Goal: Task Accomplishment & Management: Manage account settings

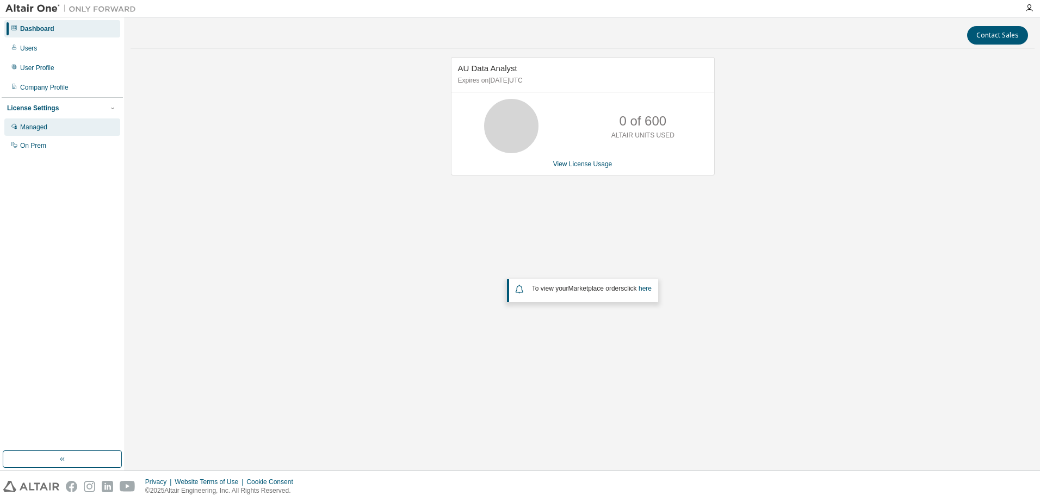
click at [49, 127] on div "Managed" at bounding box center [62, 127] width 116 height 17
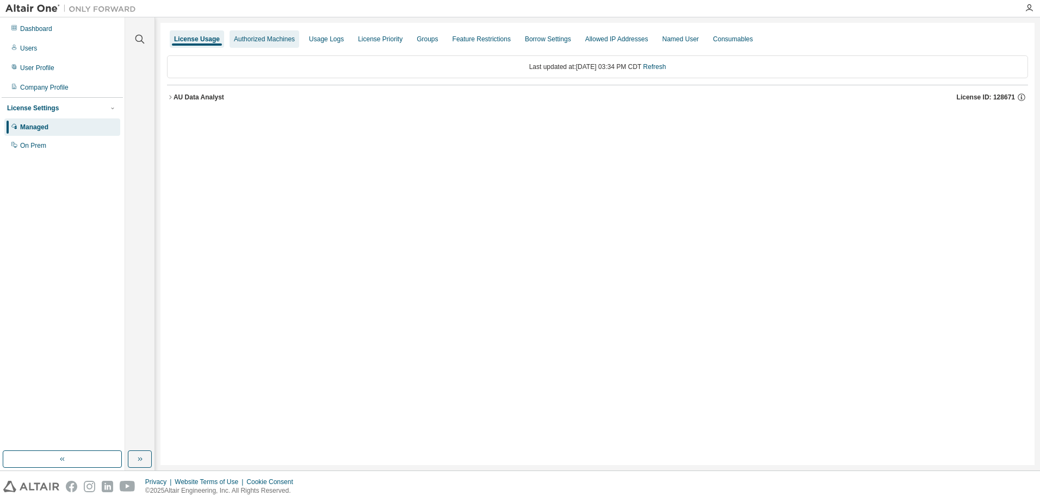
click at [281, 41] on div "Authorized Machines" at bounding box center [264, 39] width 61 height 9
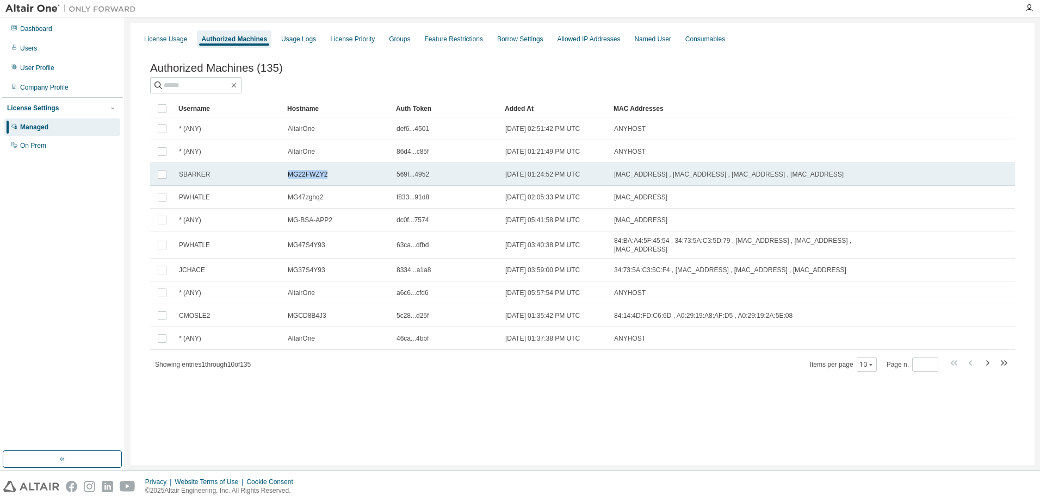
drag, startPoint x: 332, startPoint y: 179, endPoint x: 287, endPoint y: 185, distance: 44.9
click at [287, 185] on td "MG22FWZY2" at bounding box center [337, 174] width 109 height 23
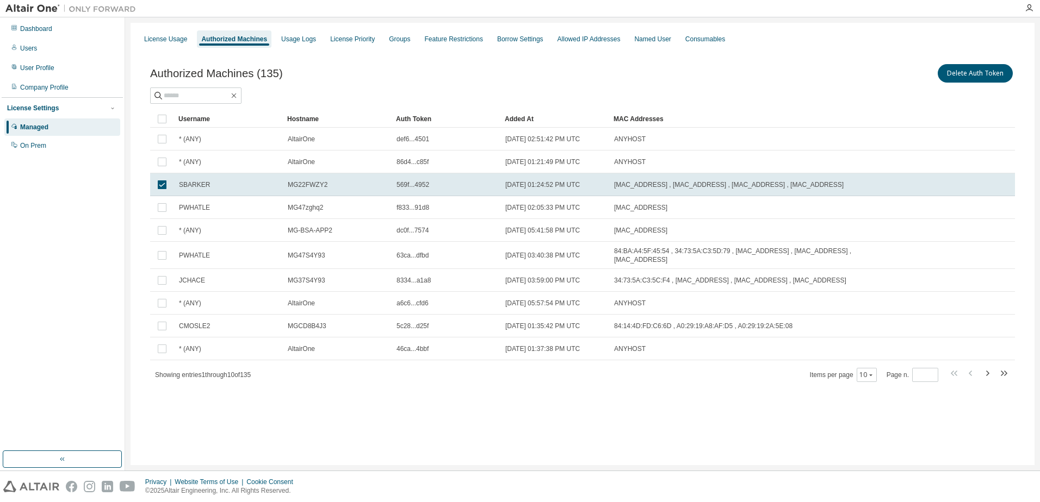
copy span "MG22FWZY2"
click at [302, 184] on span "MG22FWZY2" at bounding box center [308, 185] width 40 height 9
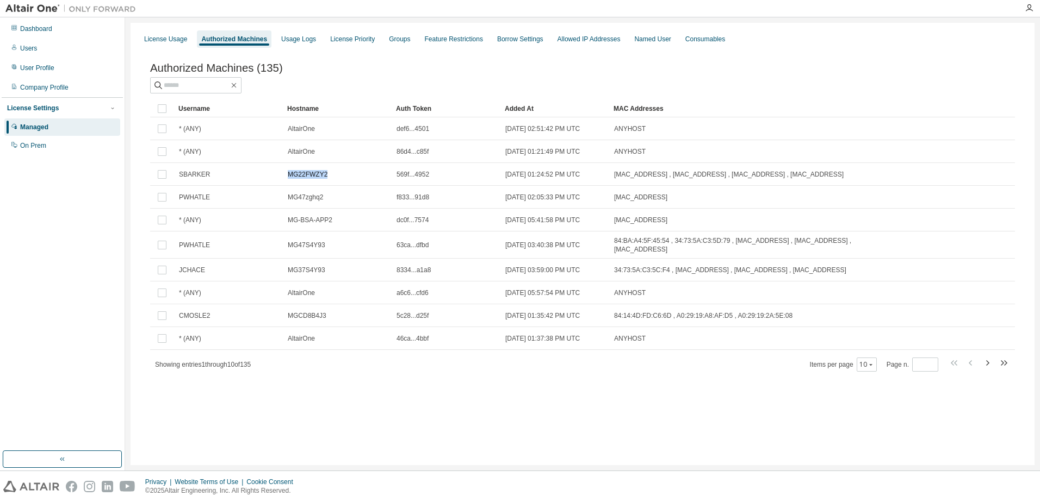
click at [302, 184] on td "MG22FWZY2" at bounding box center [337, 174] width 109 height 23
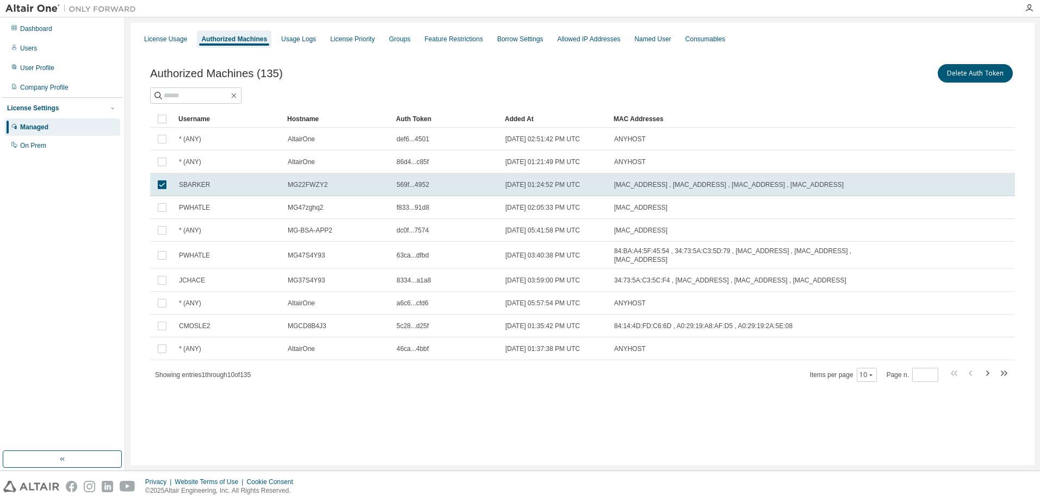
click at [301, 184] on span "MG22FWZY2" at bounding box center [308, 185] width 40 height 9
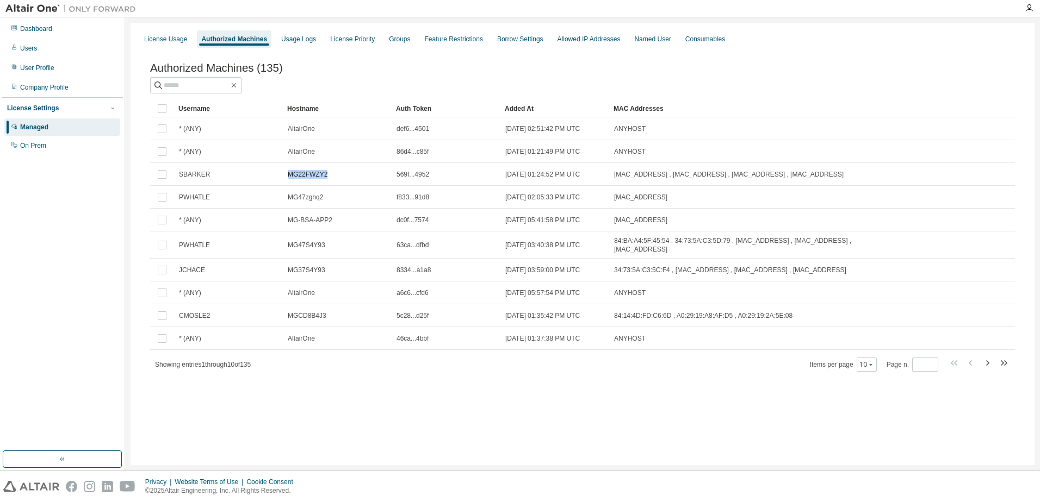
click at [301, 184] on td "MG22FWZY2" at bounding box center [337, 174] width 109 height 23
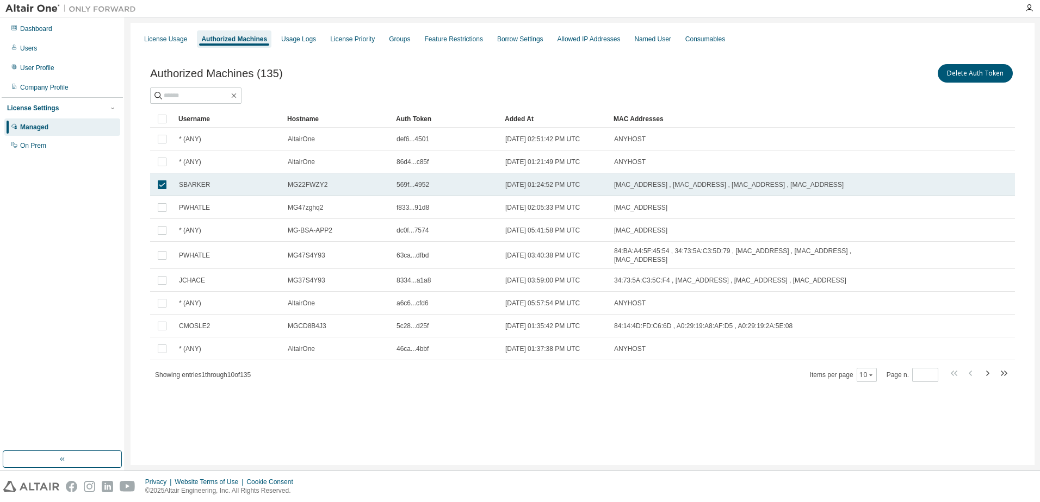
click at [302, 183] on span "MG22FWZY2" at bounding box center [308, 185] width 40 height 9
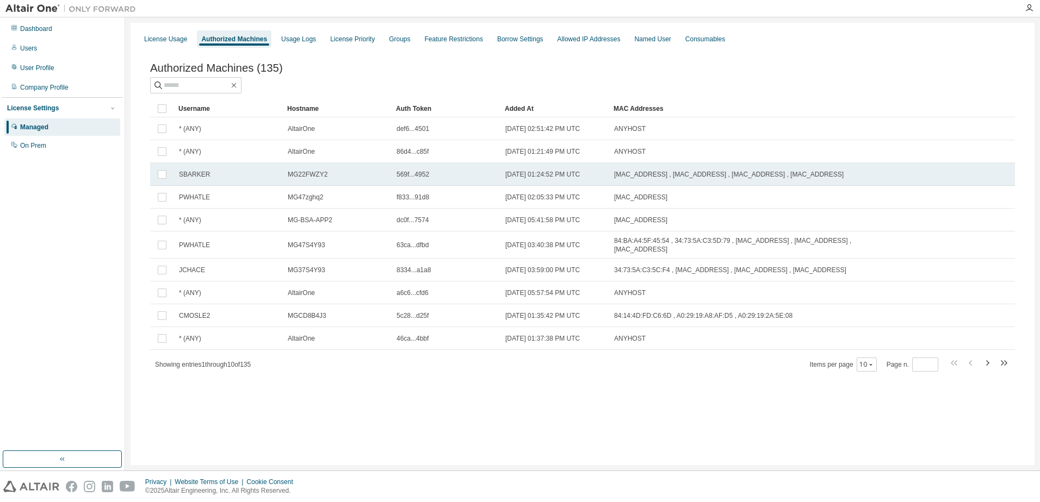
click at [305, 179] on span "MG22FWZY2" at bounding box center [308, 174] width 40 height 9
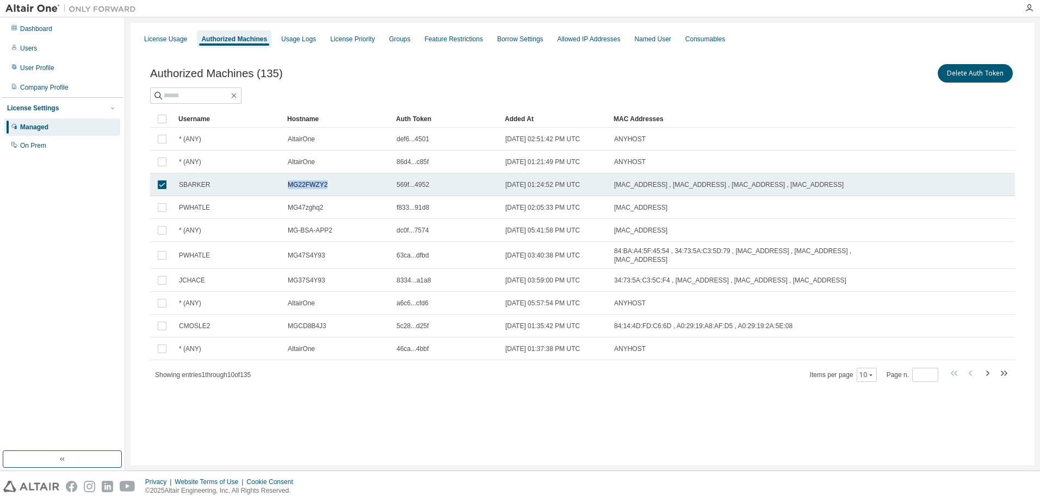
drag, startPoint x: 329, startPoint y: 186, endPoint x: 289, endPoint y: 191, distance: 39.9
click at [289, 191] on td "MG22FWZY2" at bounding box center [337, 184] width 109 height 23
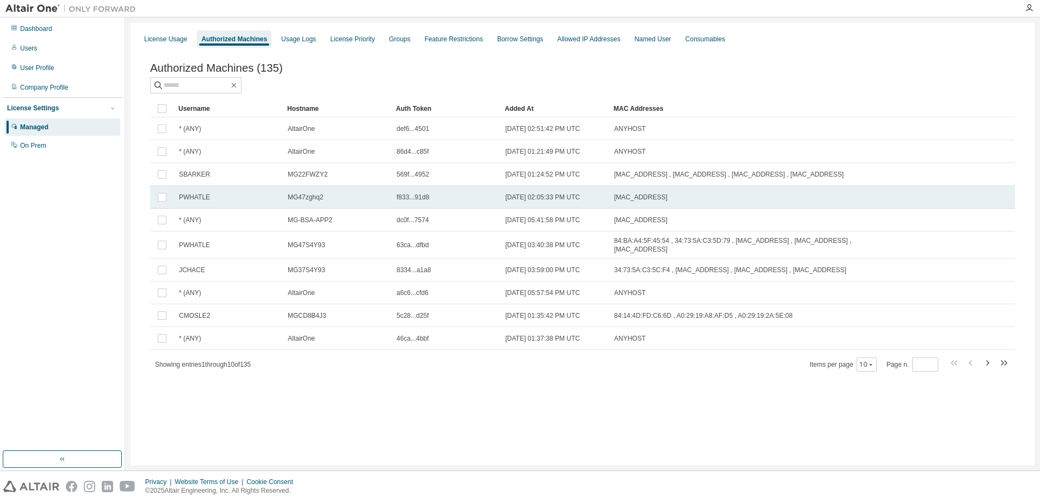
copy span "MG22FWZY2"
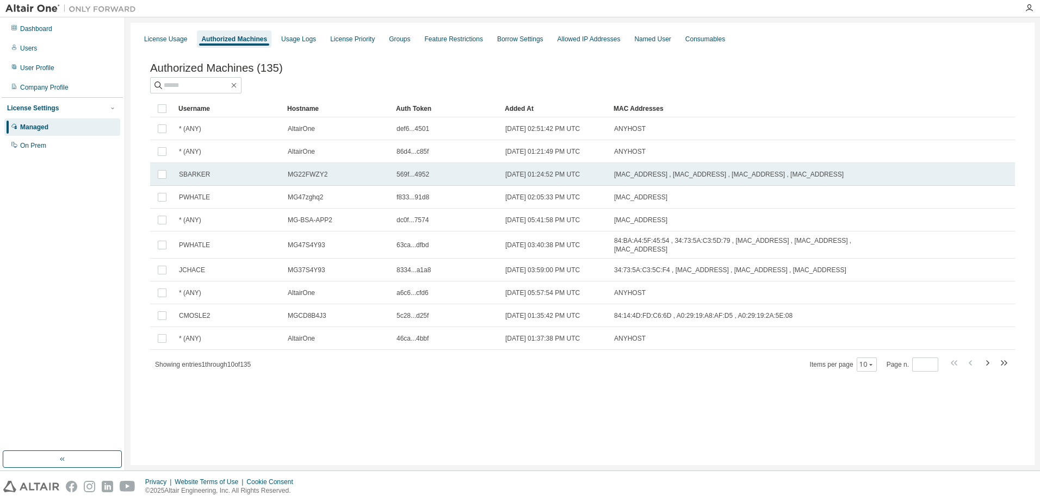
click at [312, 174] on span "MG22FWZY2" at bounding box center [308, 174] width 40 height 9
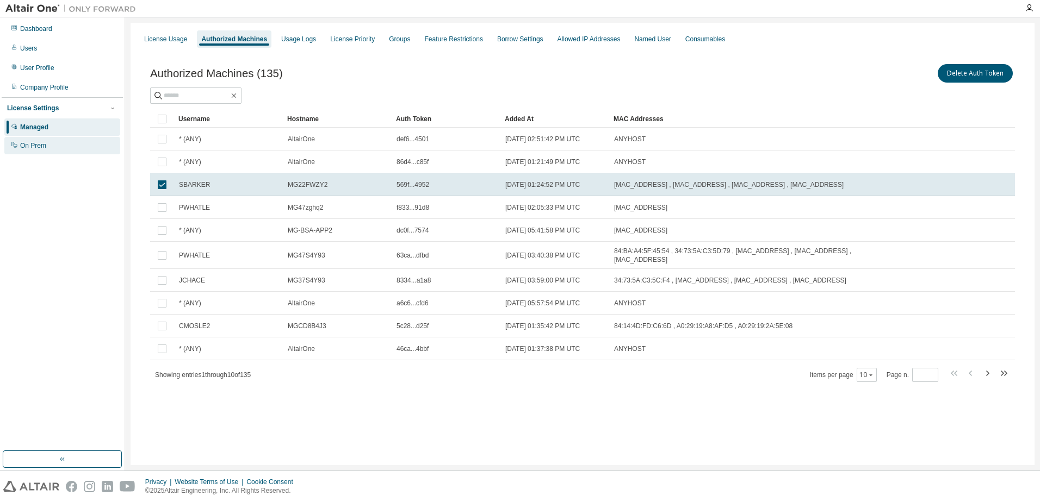
click at [46, 146] on div "On Prem" at bounding box center [33, 145] width 26 height 9
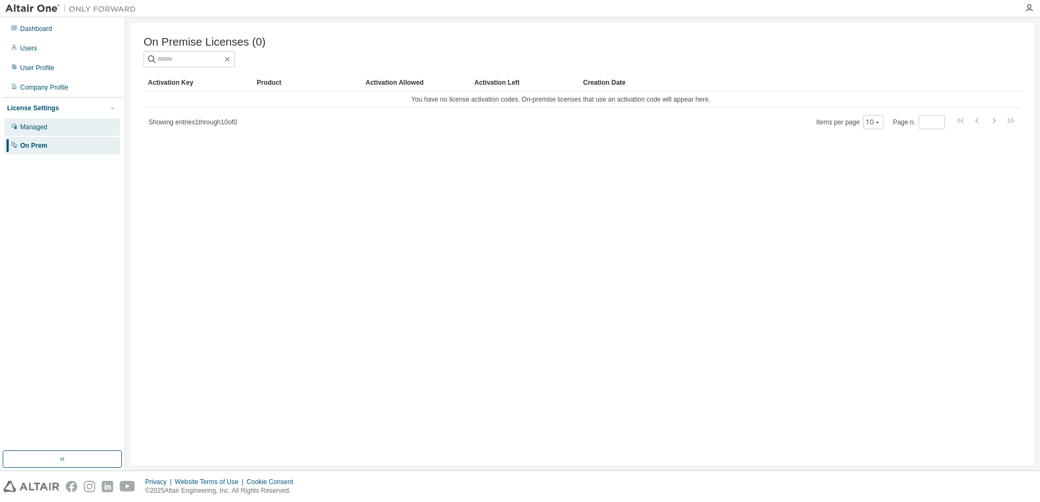
click at [38, 129] on div "Managed" at bounding box center [33, 127] width 27 height 9
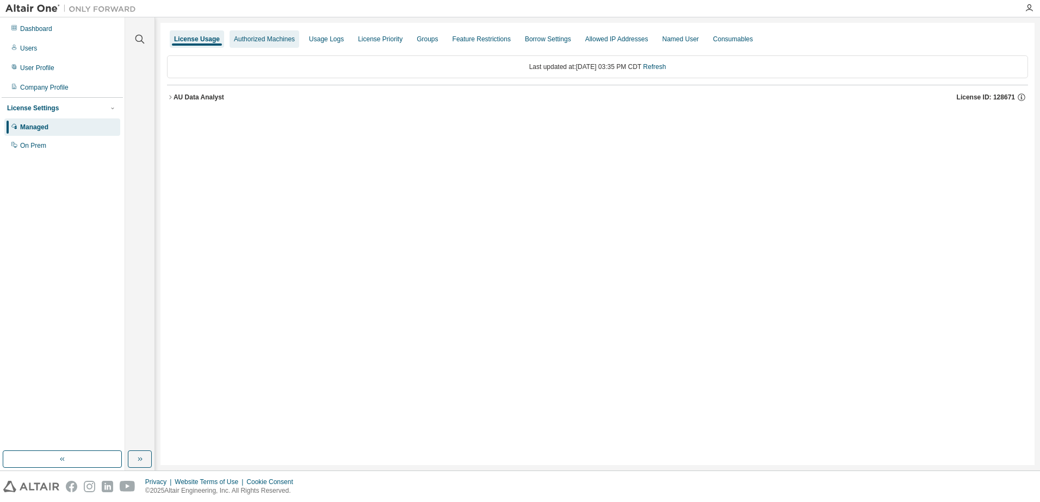
click at [252, 39] on div "Authorized Machines" at bounding box center [264, 39] width 61 height 9
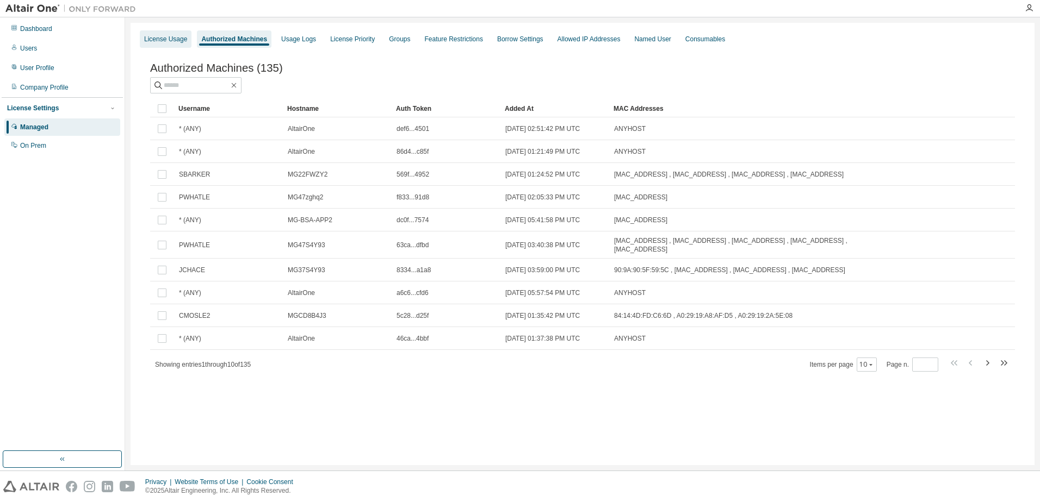
click at [171, 38] on div "License Usage" at bounding box center [165, 39] width 43 height 9
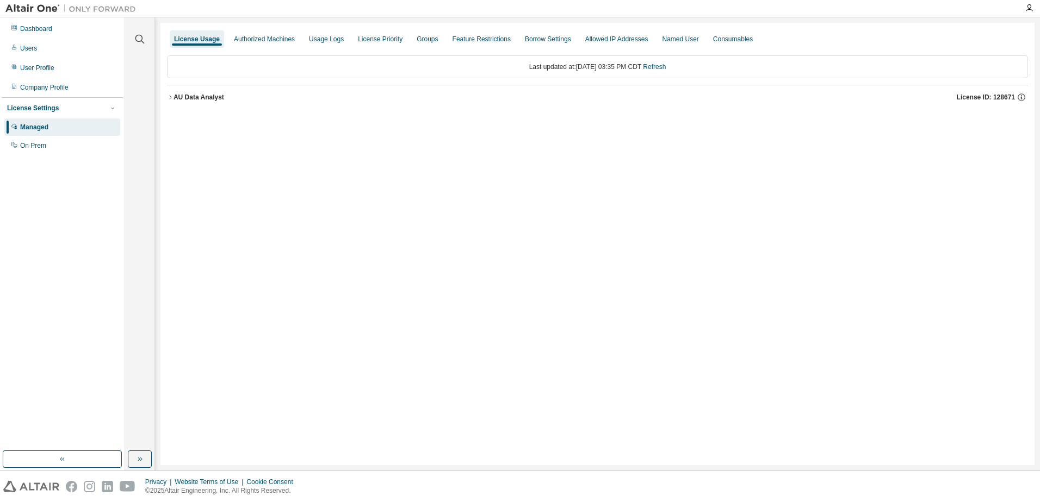
drag, startPoint x: 170, startPoint y: 98, endPoint x: 182, endPoint y: 106, distance: 14.6
click at [170, 98] on icon "button" at bounding box center [170, 97] width 7 height 7
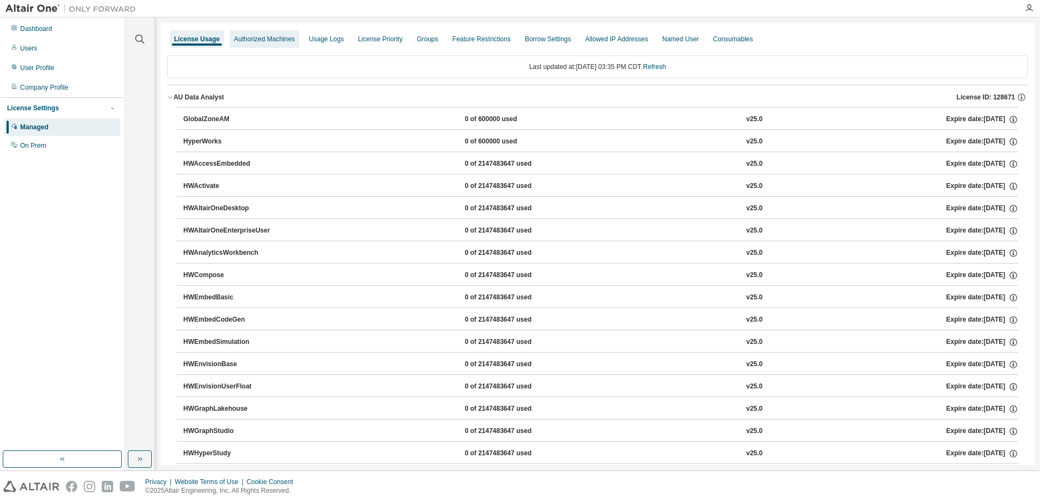
click at [259, 40] on div "Authorized Machines" at bounding box center [264, 39] width 61 height 9
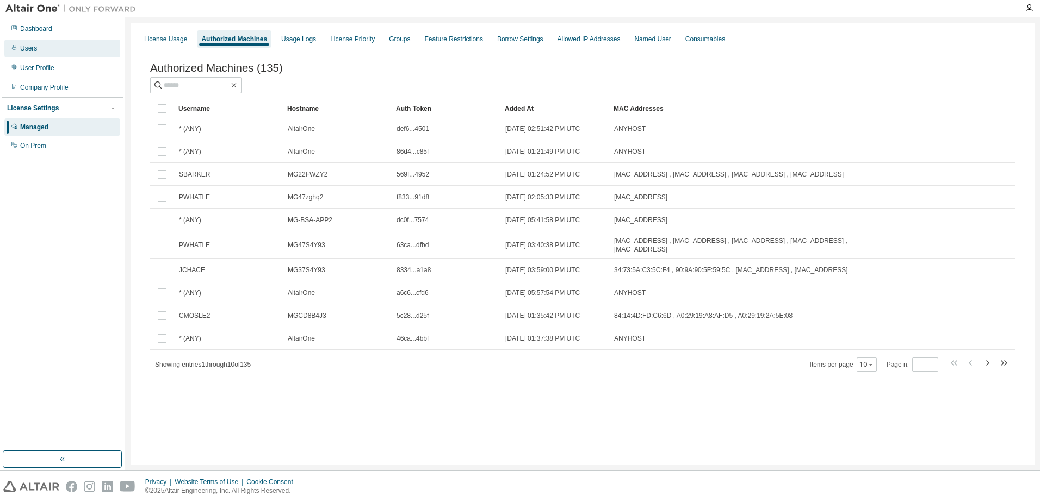
click at [37, 52] on div "Users" at bounding box center [28, 48] width 17 height 9
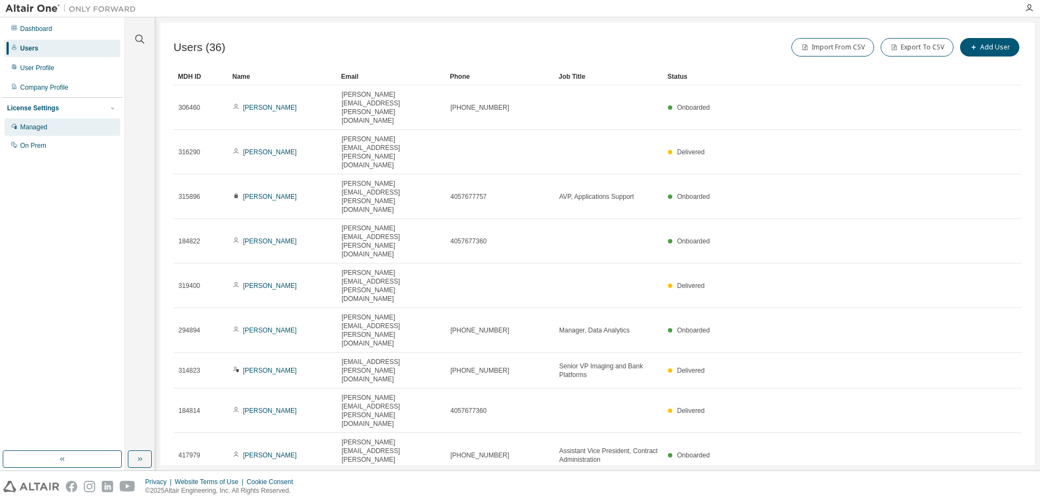
click at [38, 128] on div "Managed" at bounding box center [33, 127] width 27 height 9
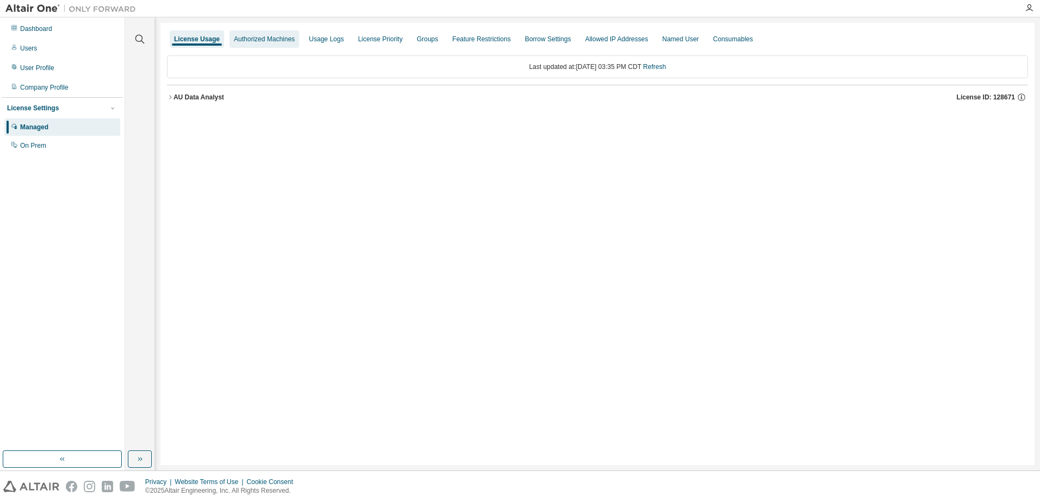
click at [257, 42] on div "Authorized Machines" at bounding box center [264, 39] width 61 height 9
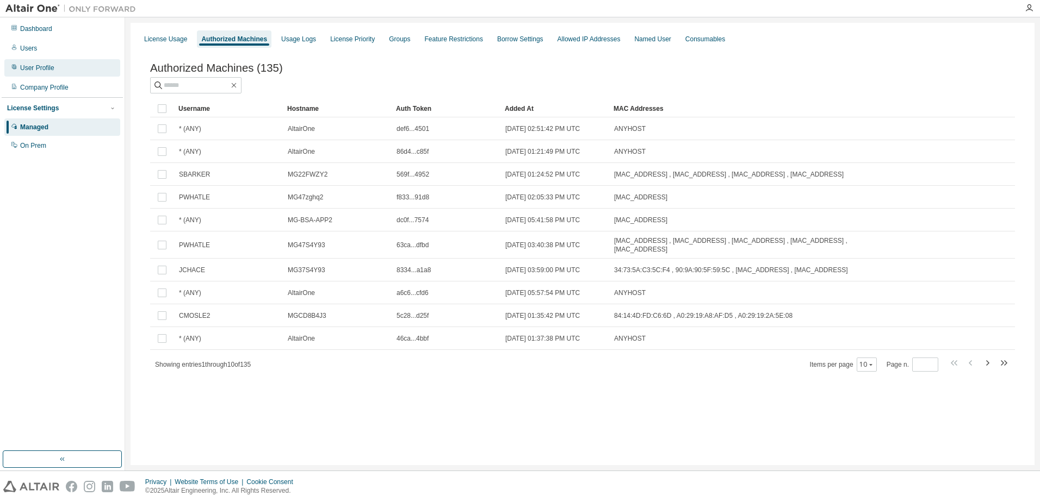
click at [35, 69] on div "User Profile" at bounding box center [37, 68] width 34 height 9
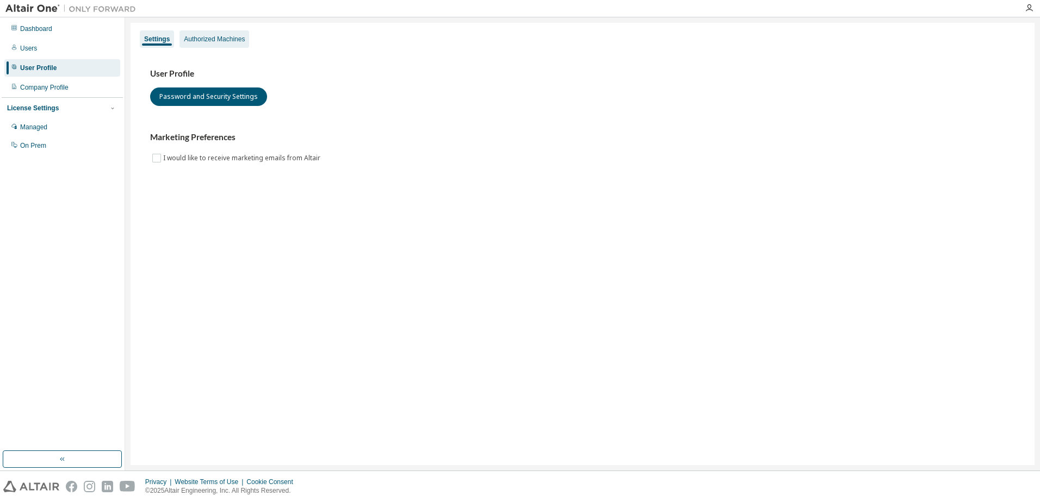
click at [208, 38] on div "Authorized Machines" at bounding box center [214, 39] width 61 height 9
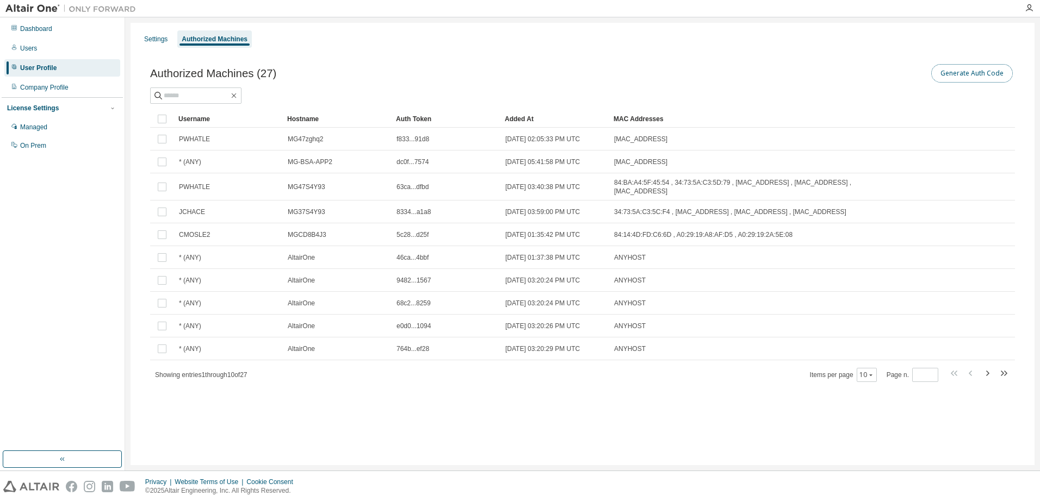
click at [978, 74] on button "Generate Auth Code" at bounding box center [972, 73] width 82 height 18
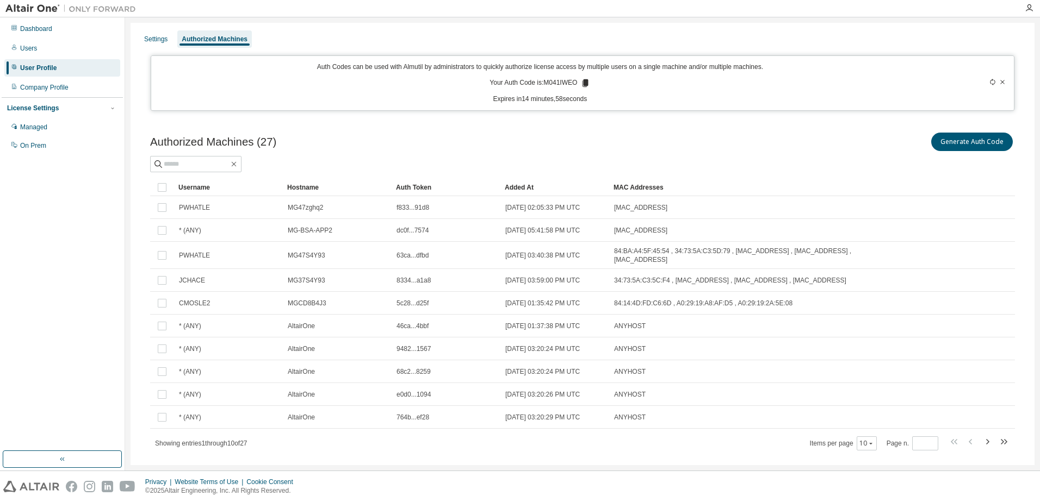
click at [556, 82] on p "Your Auth Code is: M041IWEO" at bounding box center [539, 83] width 101 height 10
click at [557, 82] on p "Your Auth Code is: M041IWEO" at bounding box center [539, 83] width 101 height 10
copy p "M041IWEO"
